Goal: Task Accomplishment & Management: Manage account settings

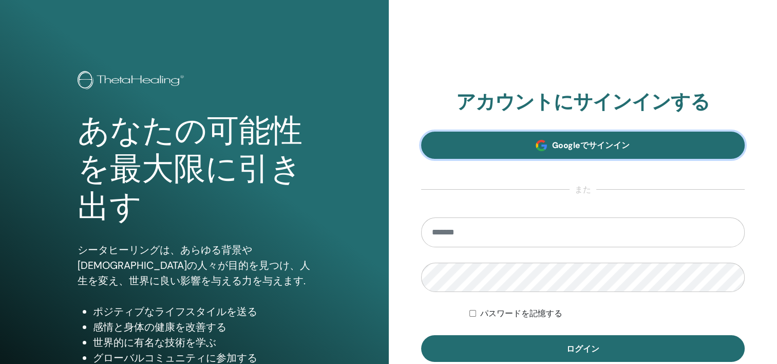
click at [580, 140] on span "Googleでサインイン" at bounding box center [591, 145] width 78 height 11
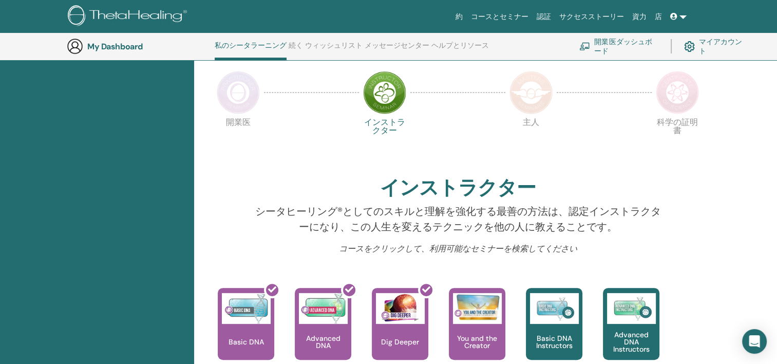
scroll to position [232, 0]
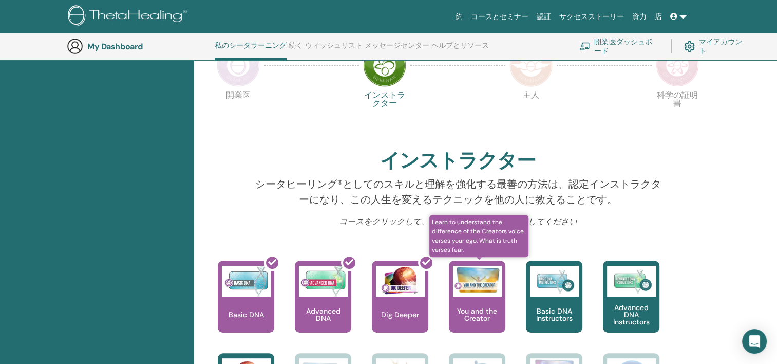
click at [471, 284] on img at bounding box center [477, 280] width 49 height 28
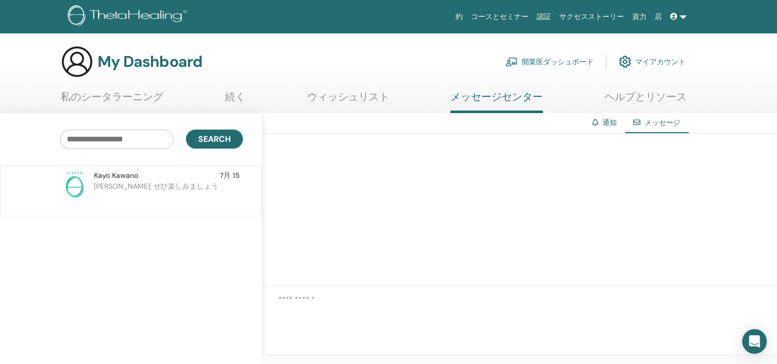
click at [76, 99] on link "私のシータラーニング" at bounding box center [112, 100] width 103 height 20
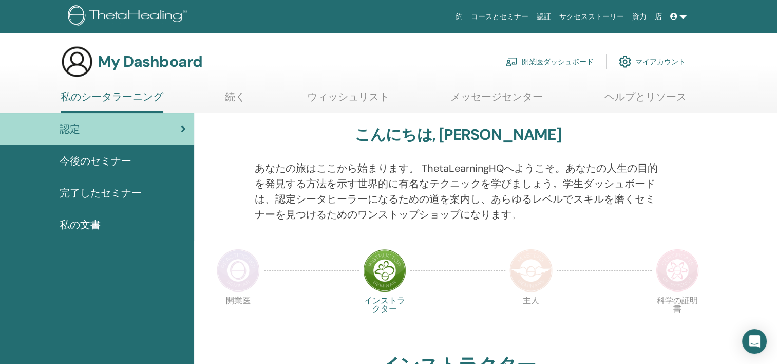
click at [229, 101] on link "続く" at bounding box center [235, 100] width 21 height 20
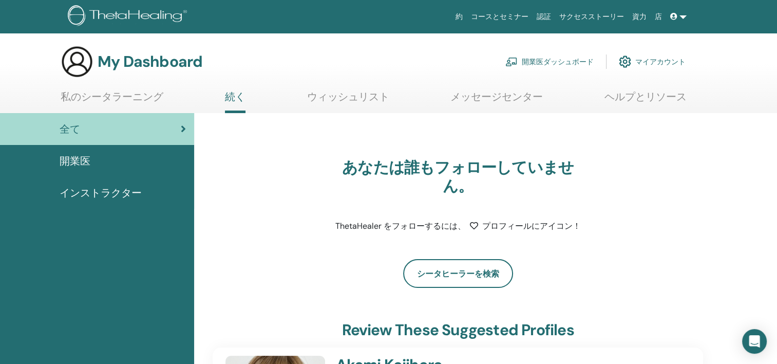
click at [331, 101] on link "ウィッシュリスト" at bounding box center [348, 100] width 82 height 20
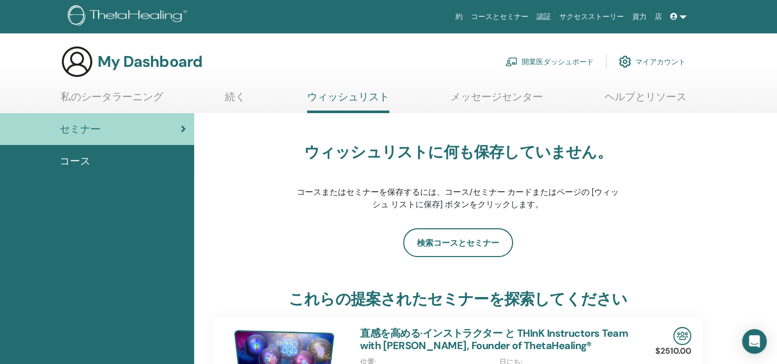
click at [468, 97] on link "メッセージセンター" at bounding box center [496, 100] width 92 height 20
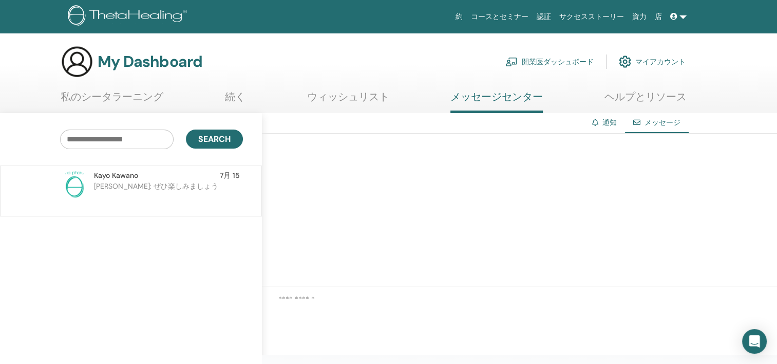
click at [639, 62] on link "マイアカウント" at bounding box center [652, 61] width 67 height 23
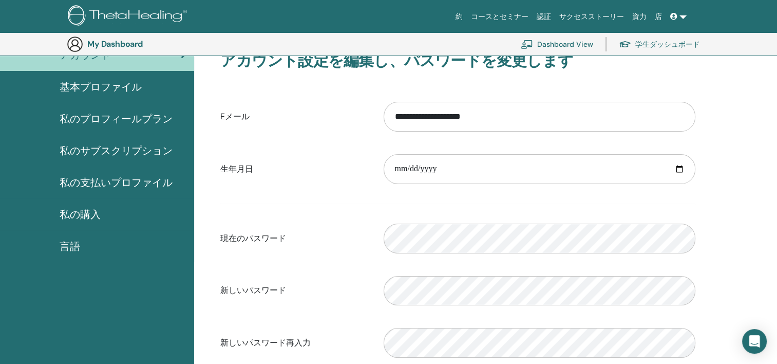
scroll to position [74, 0]
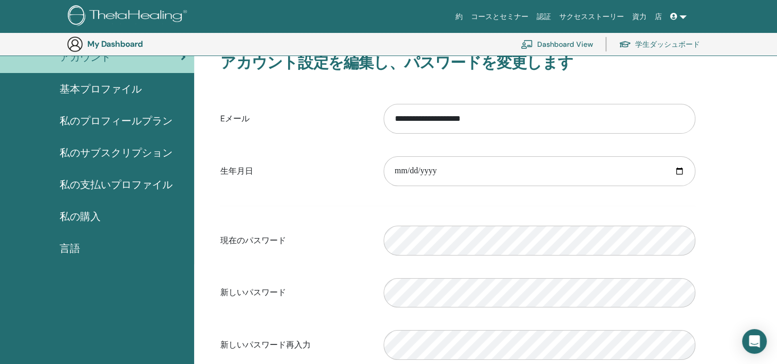
click at [311, 258] on div "現在のパスワード Please enter a valid password" at bounding box center [458, 240] width 491 height 44
click at [276, 242] on label "現在のパスワード" at bounding box center [294, 241] width 163 height 20
click at [341, 289] on label "新しいパスワード" at bounding box center [294, 293] width 163 height 20
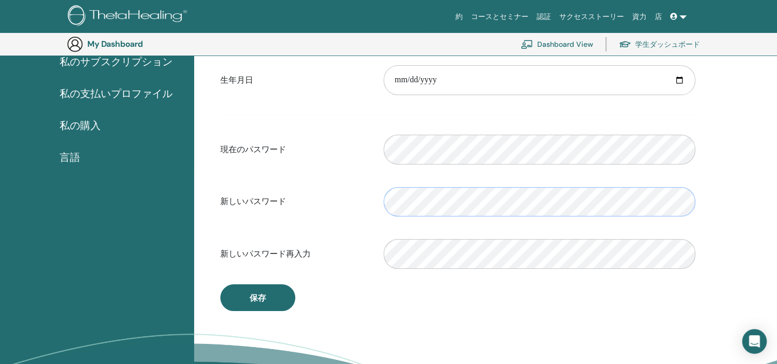
scroll to position [177, 0]
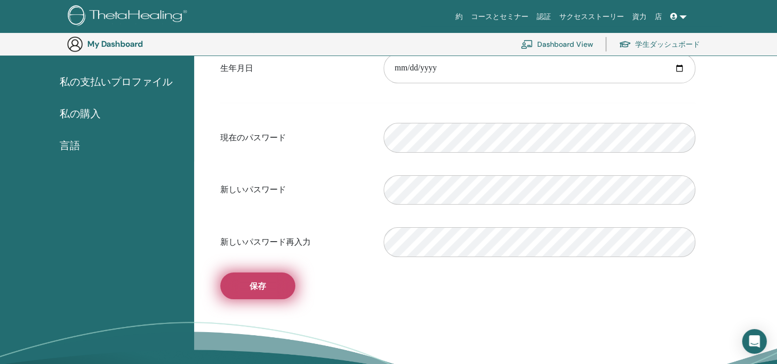
click at [244, 282] on button "保存" at bounding box center [257, 285] width 75 height 27
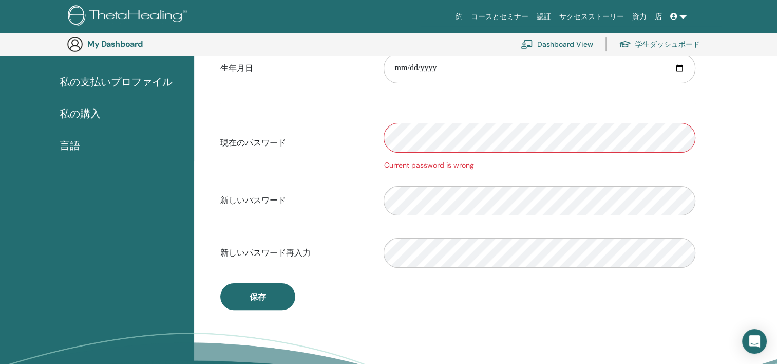
scroll to position [0, 0]
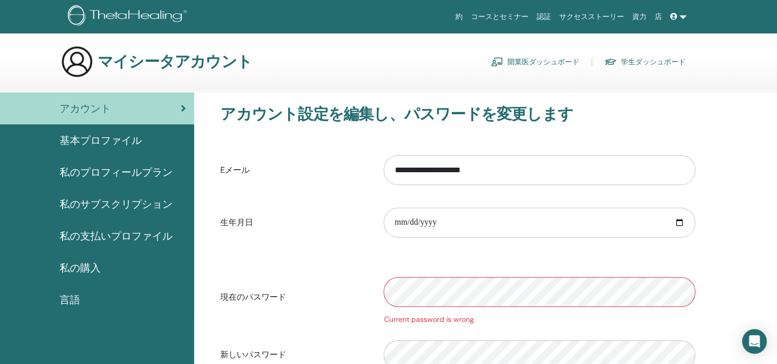
click at [128, 140] on span "基本プロファイル" at bounding box center [101, 140] width 82 height 15
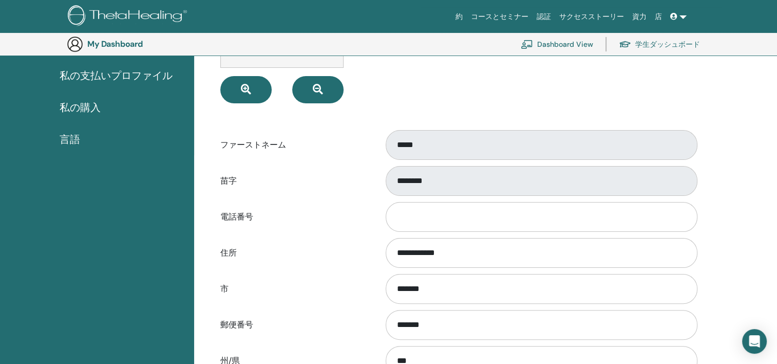
scroll to position [177, 0]
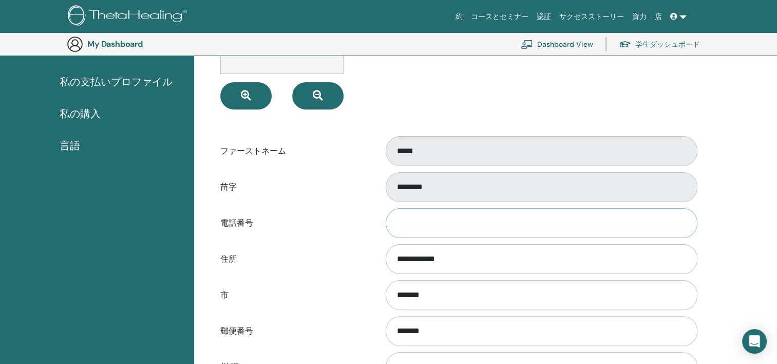
click at [402, 220] on input "電話番号" at bounding box center [542, 223] width 312 height 30
click at [333, 221] on label "電話番号" at bounding box center [294, 223] width 163 height 20
click at [386, 221] on input "電話番号" at bounding box center [542, 223] width 312 height 30
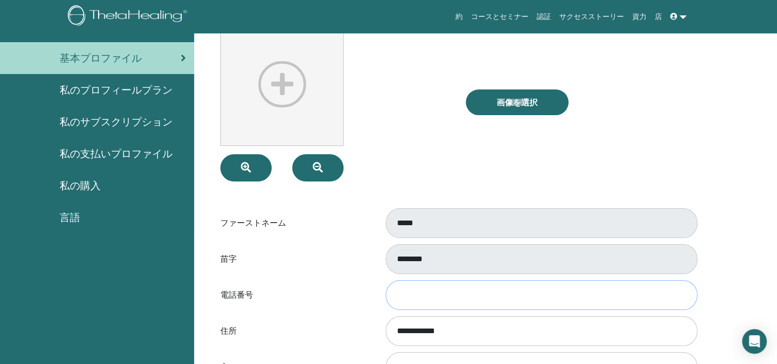
scroll to position [0, 0]
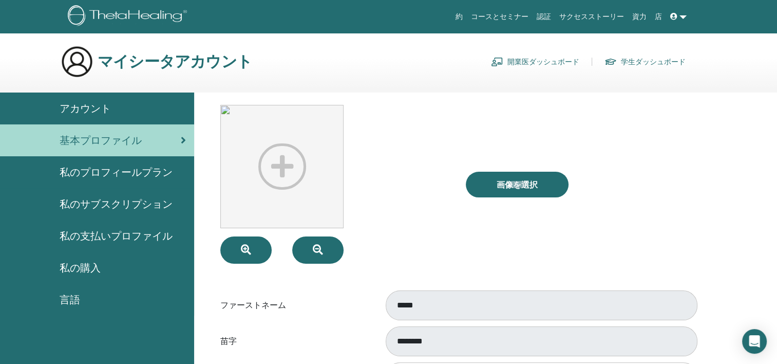
click at [140, 173] on span "私のプロフィールプラン" at bounding box center [116, 171] width 113 height 15
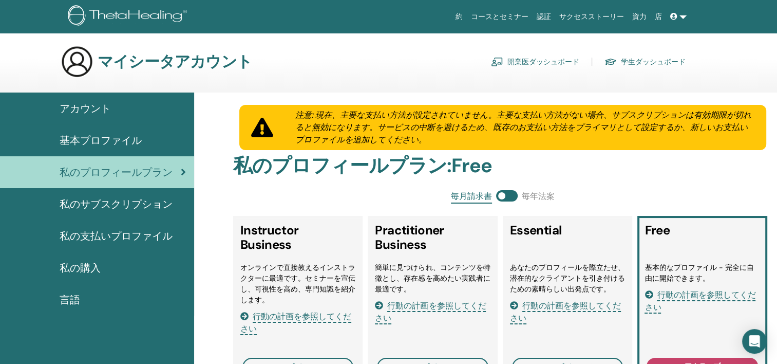
click at [100, 203] on span "私のサブスクリプション" at bounding box center [116, 203] width 113 height 15
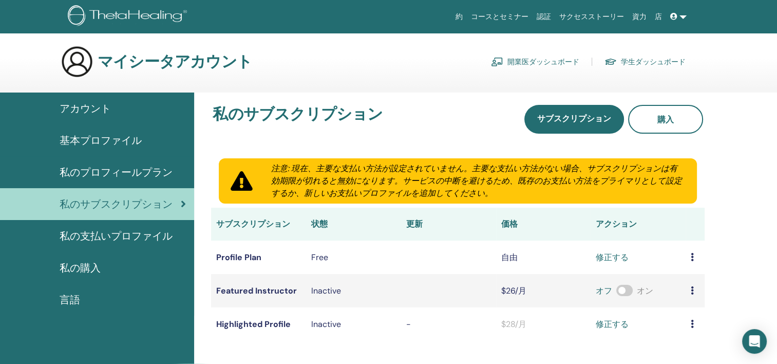
click at [105, 236] on span "私の支払いプロファイル" at bounding box center [116, 235] width 113 height 15
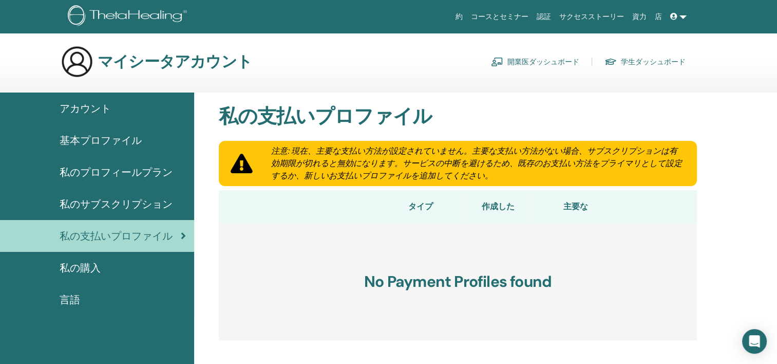
click at [89, 268] on span "私の購入" at bounding box center [80, 267] width 41 height 15
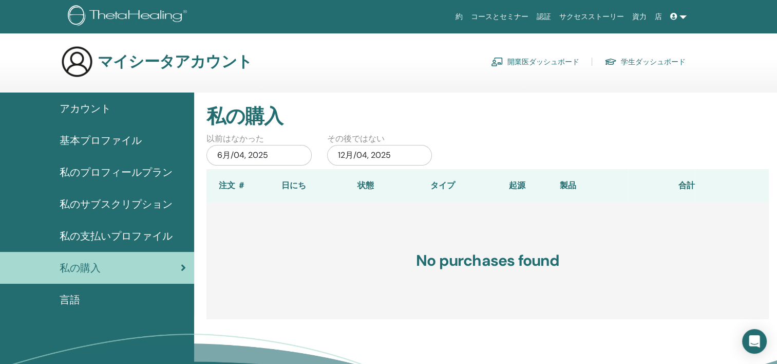
click at [78, 299] on span "言語" at bounding box center [70, 299] width 21 height 15
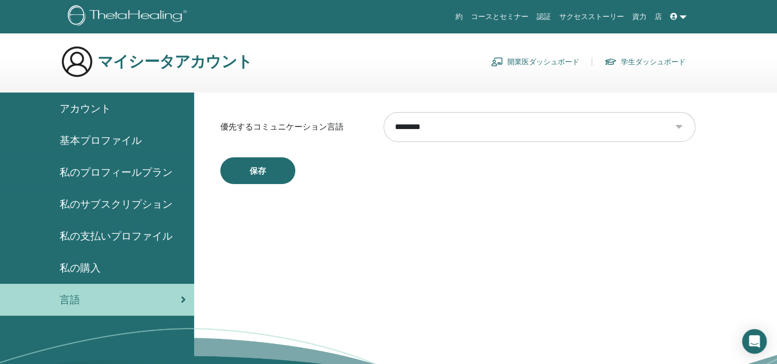
click at [119, 142] on span "基本プロファイル" at bounding box center [101, 140] width 82 height 15
